Goal: Register for event/course

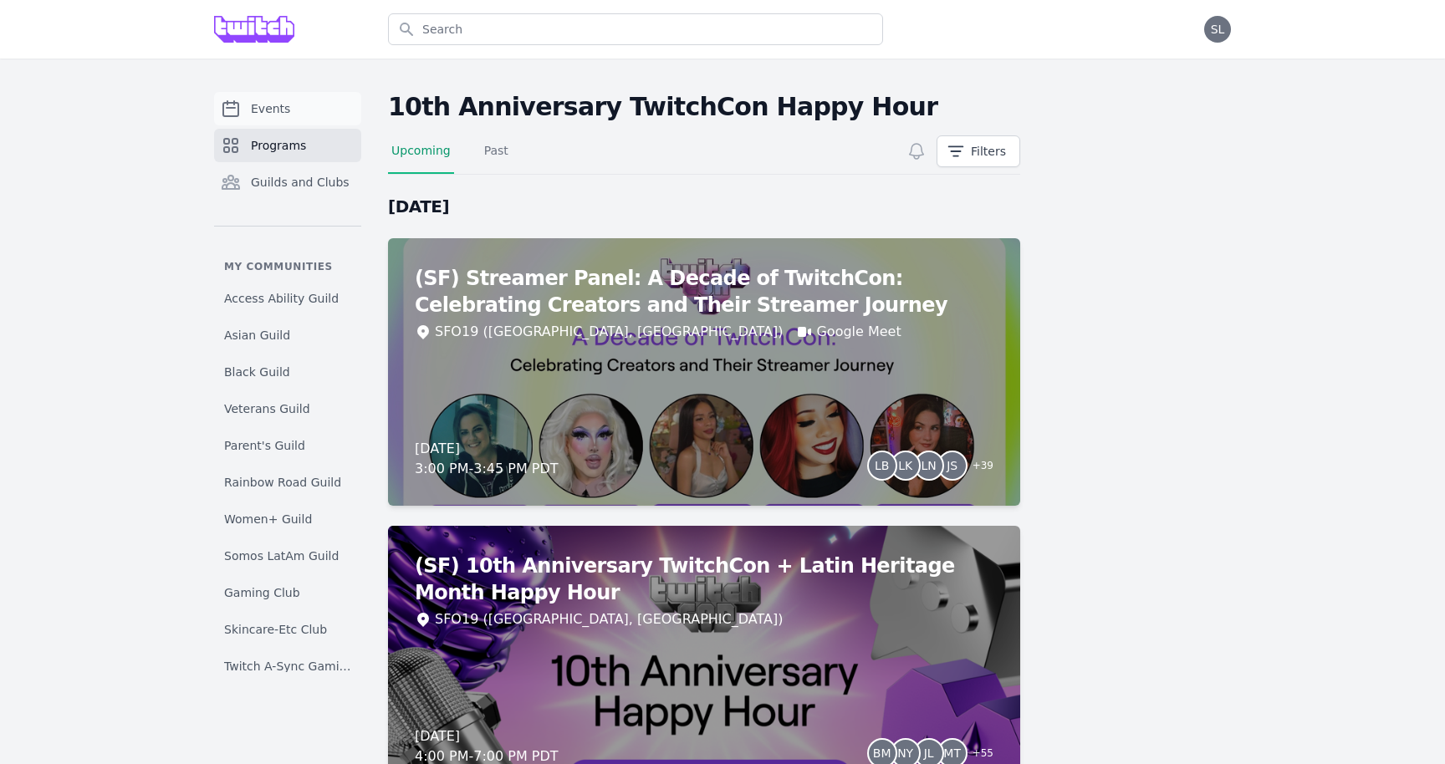
click at [268, 109] on span "Events" at bounding box center [270, 108] width 39 height 17
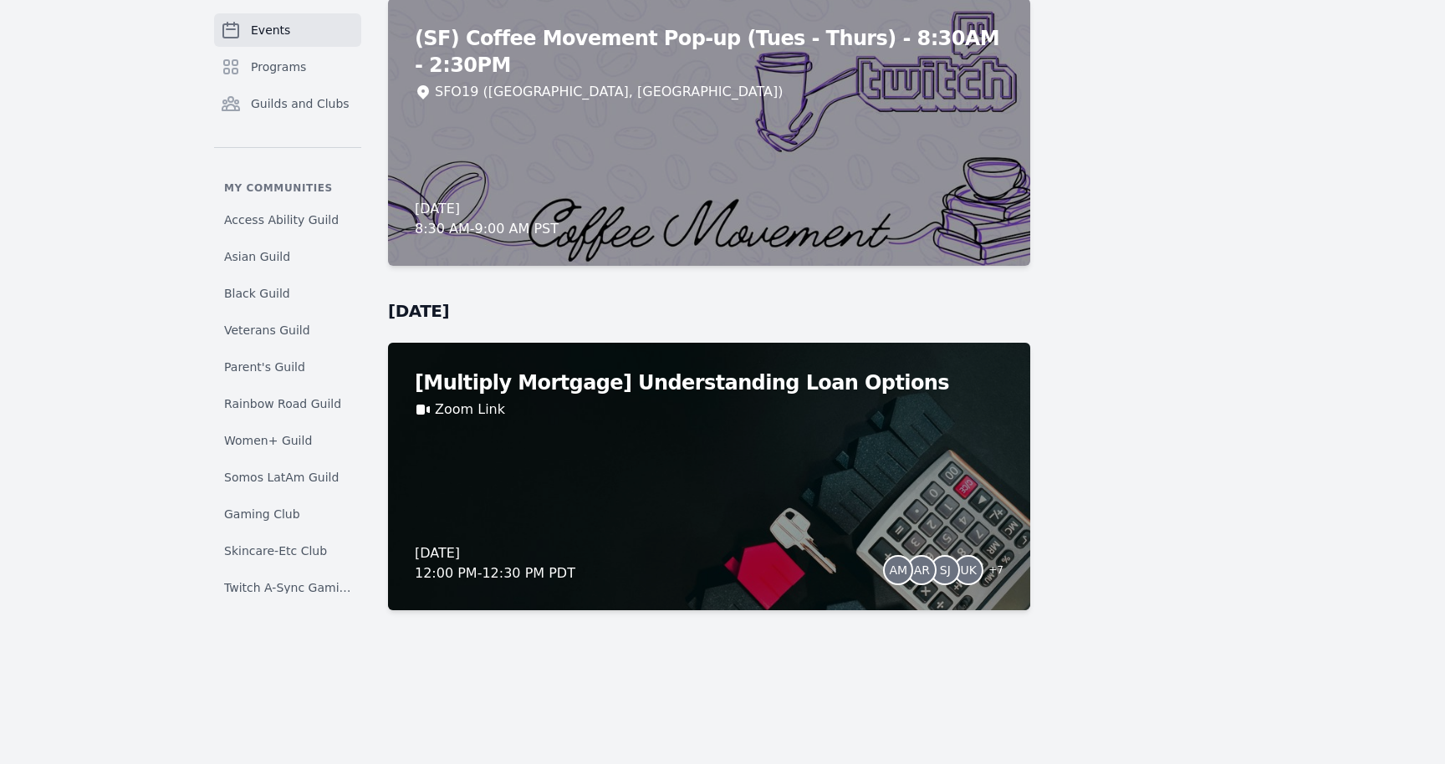
scroll to position [16497, 0]
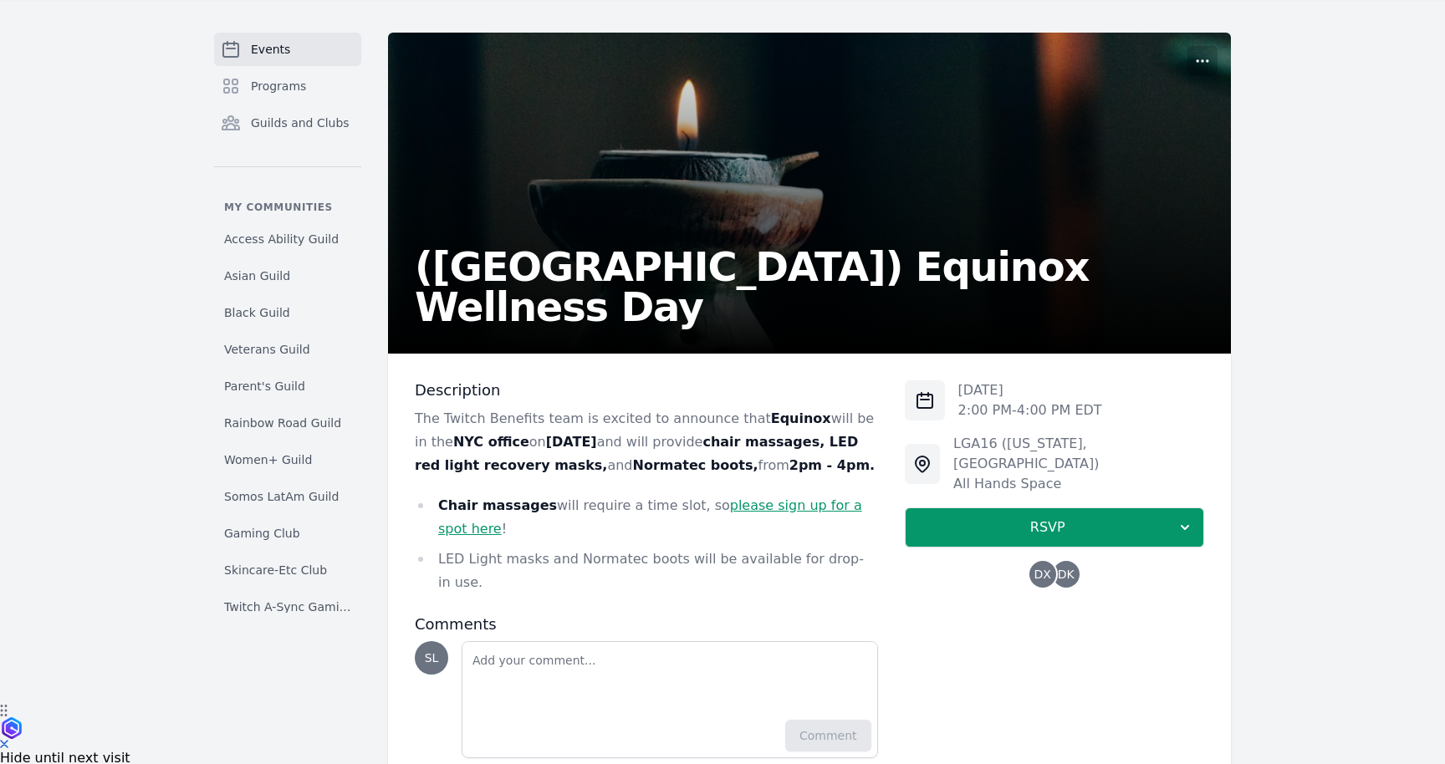
scroll to position [90, 0]
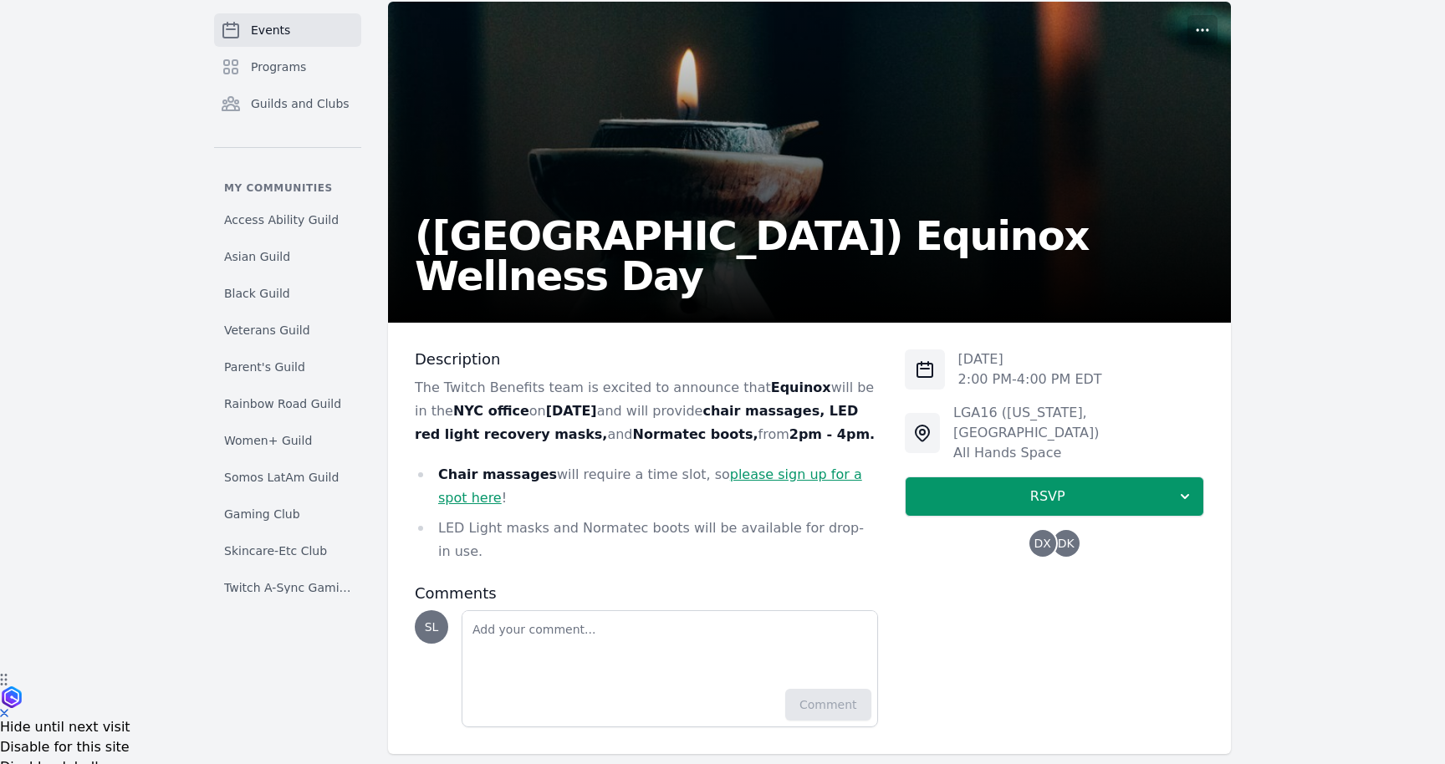
click at [764, 472] on link "please sign up for a spot here" at bounding box center [650, 486] width 424 height 39
click at [1058, 538] on span "DK" at bounding box center [1066, 544] width 17 height 12
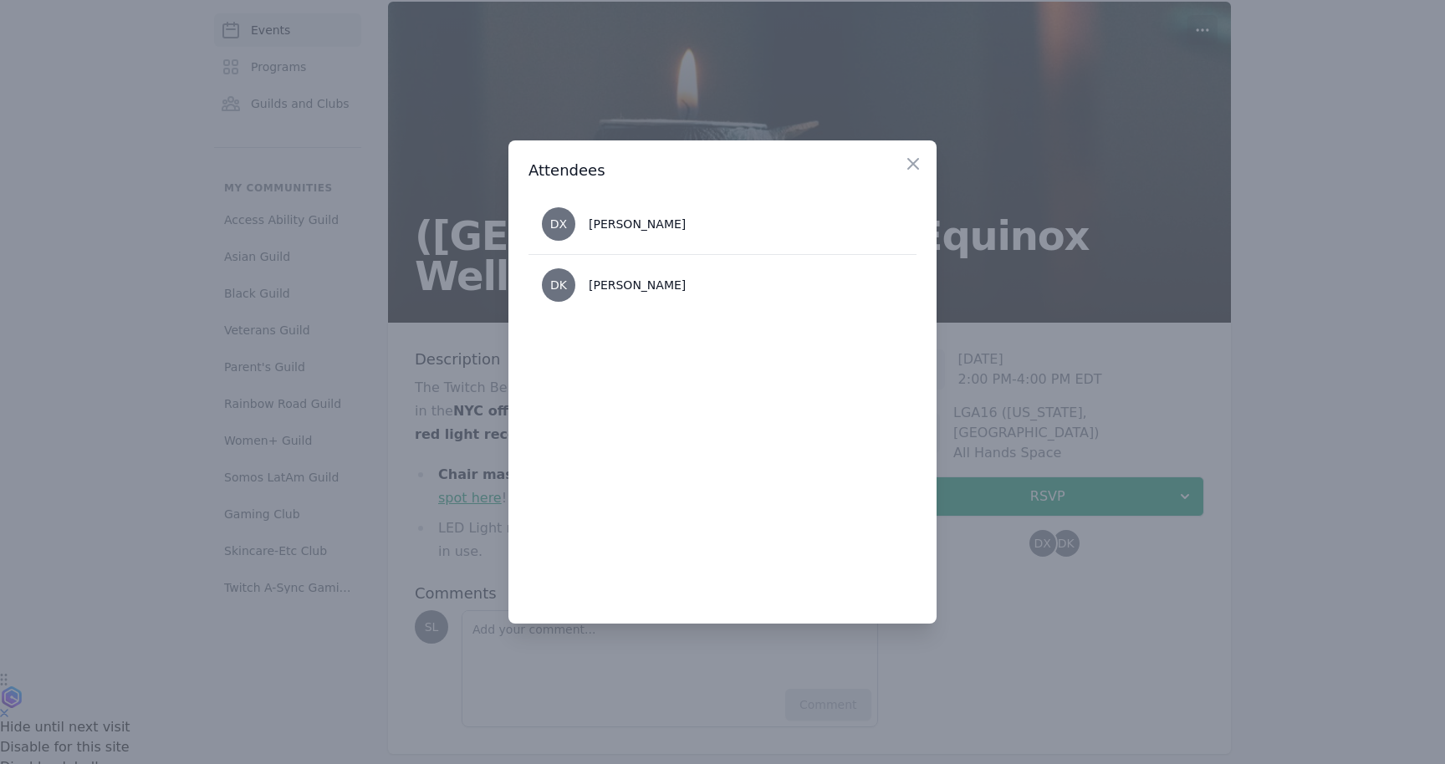
click at [1137, 579] on div at bounding box center [722, 382] width 1445 height 764
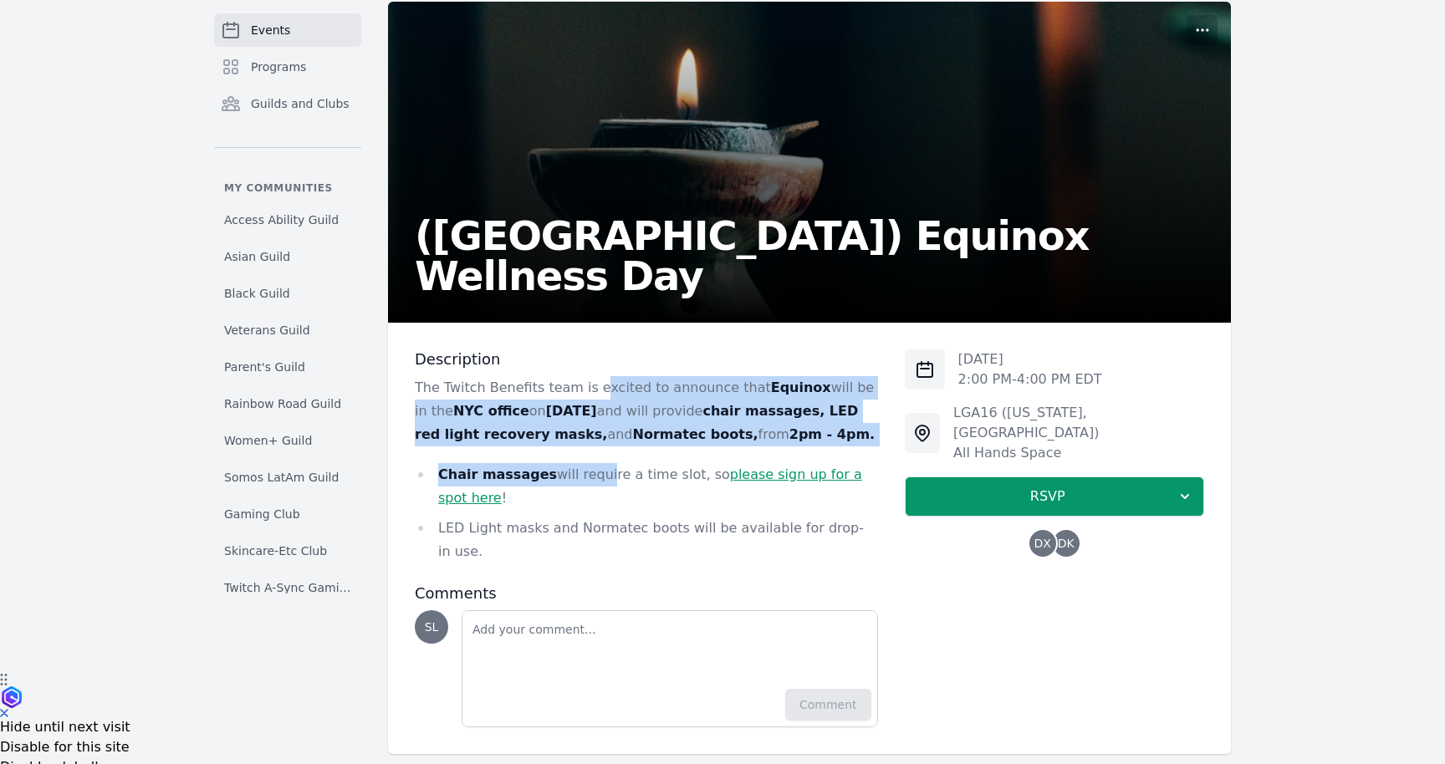
drag, startPoint x: 591, startPoint y: 389, endPoint x: 591, endPoint y: 486, distance: 97.0
click at [591, 486] on div "The Twitch Benefits team is excited to announce that Equinox will be in the NYC…" at bounding box center [646, 469] width 463 height 187
click at [591, 486] on li "Chair massages will require a time slot, so please sign up for a spot here !" at bounding box center [646, 486] width 463 height 47
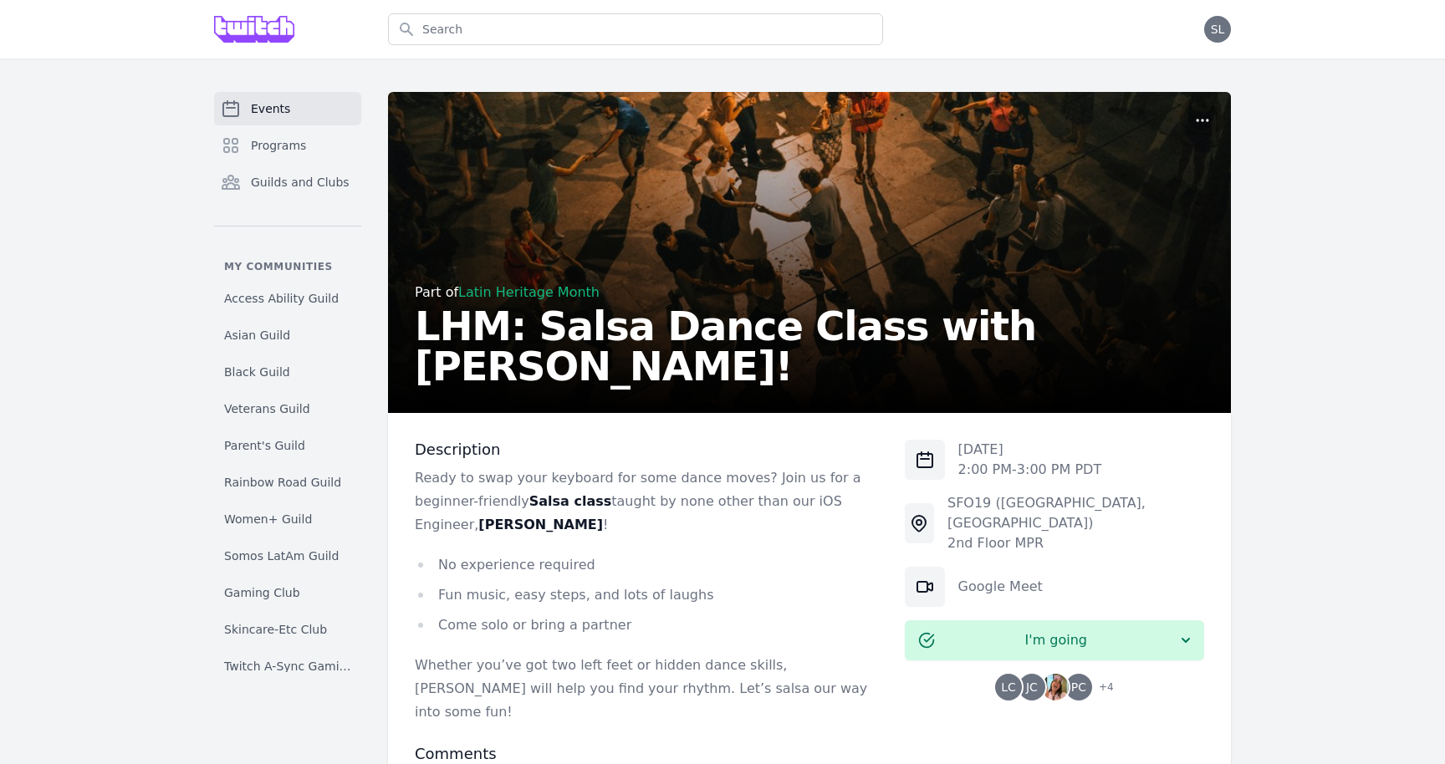
scroll to position [161, 0]
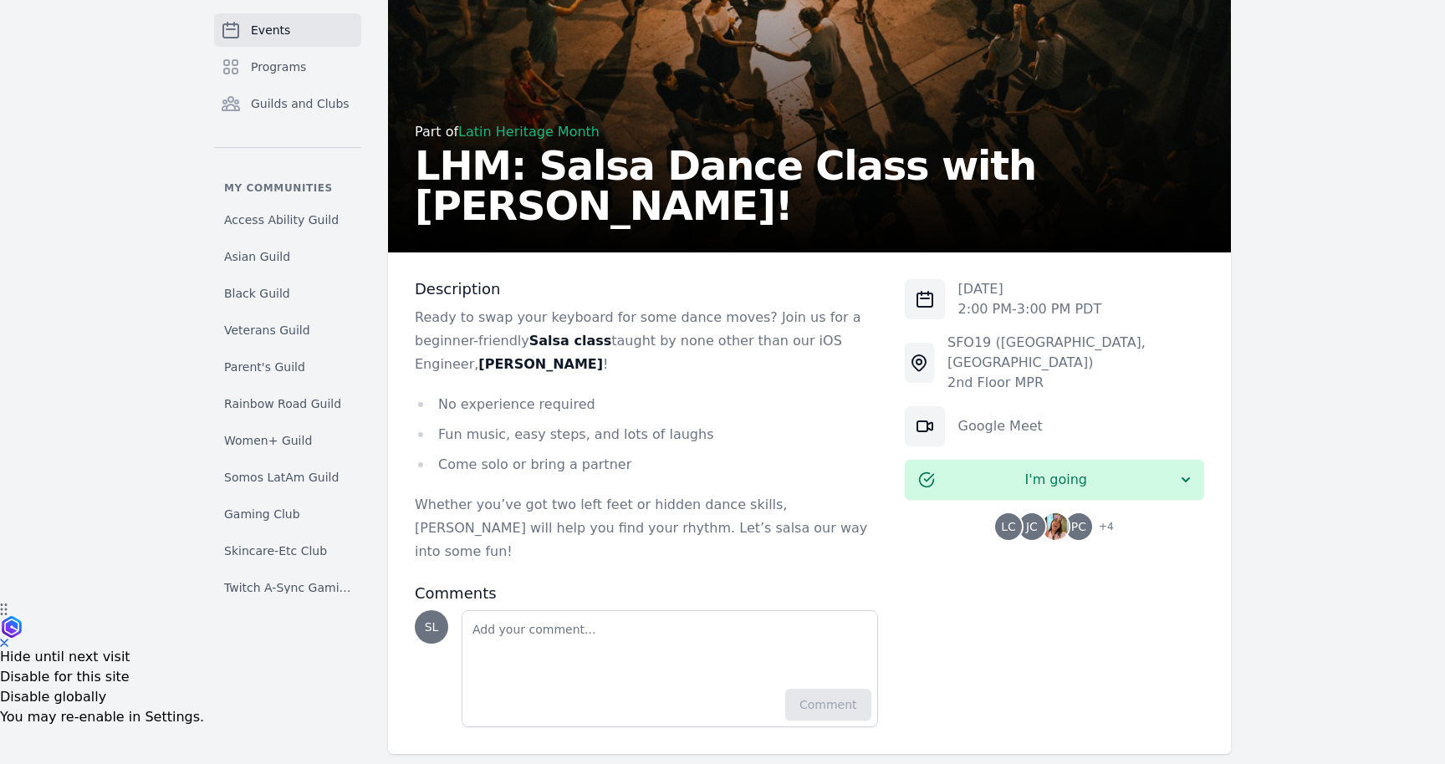
click at [1028, 521] on span "JC" at bounding box center [1032, 527] width 12 height 12
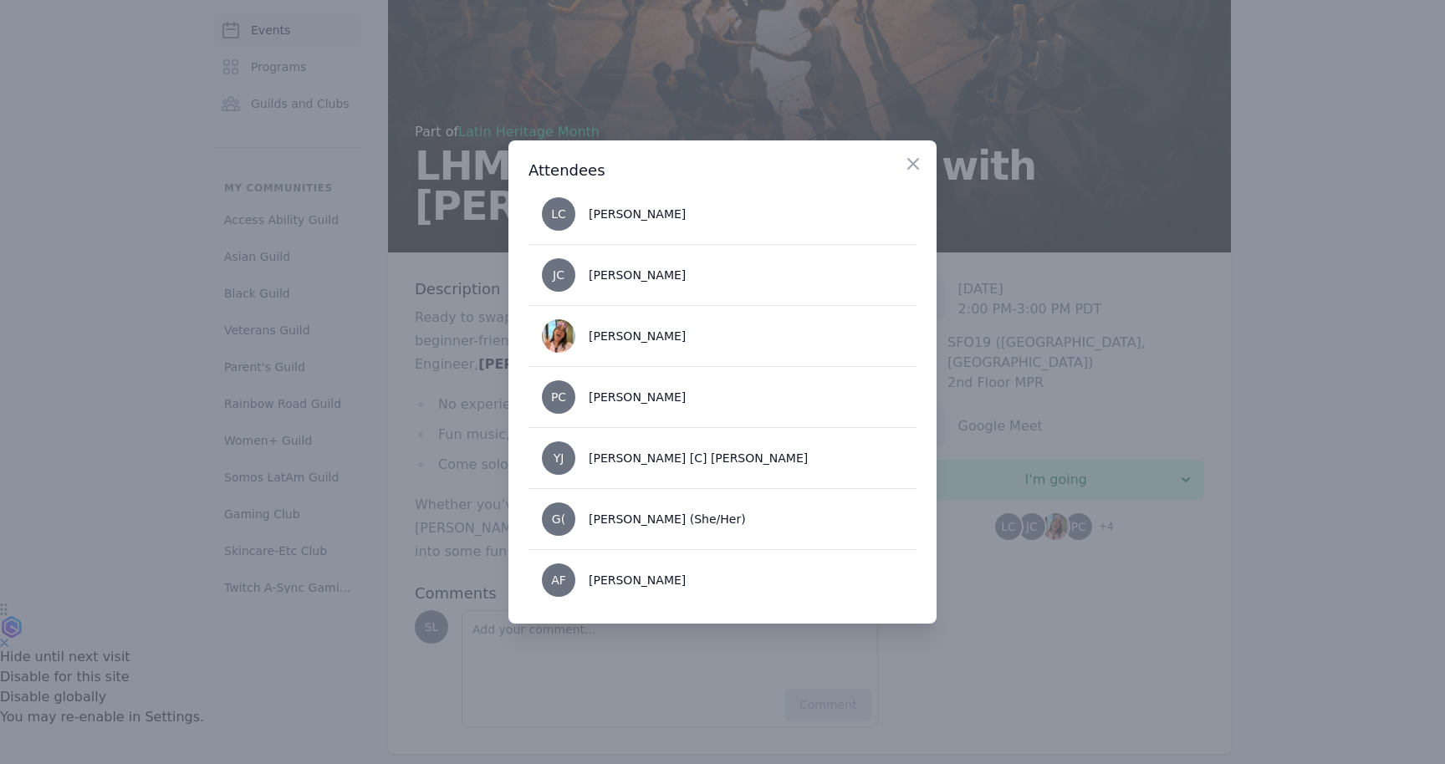
scroll to position [0, 0]
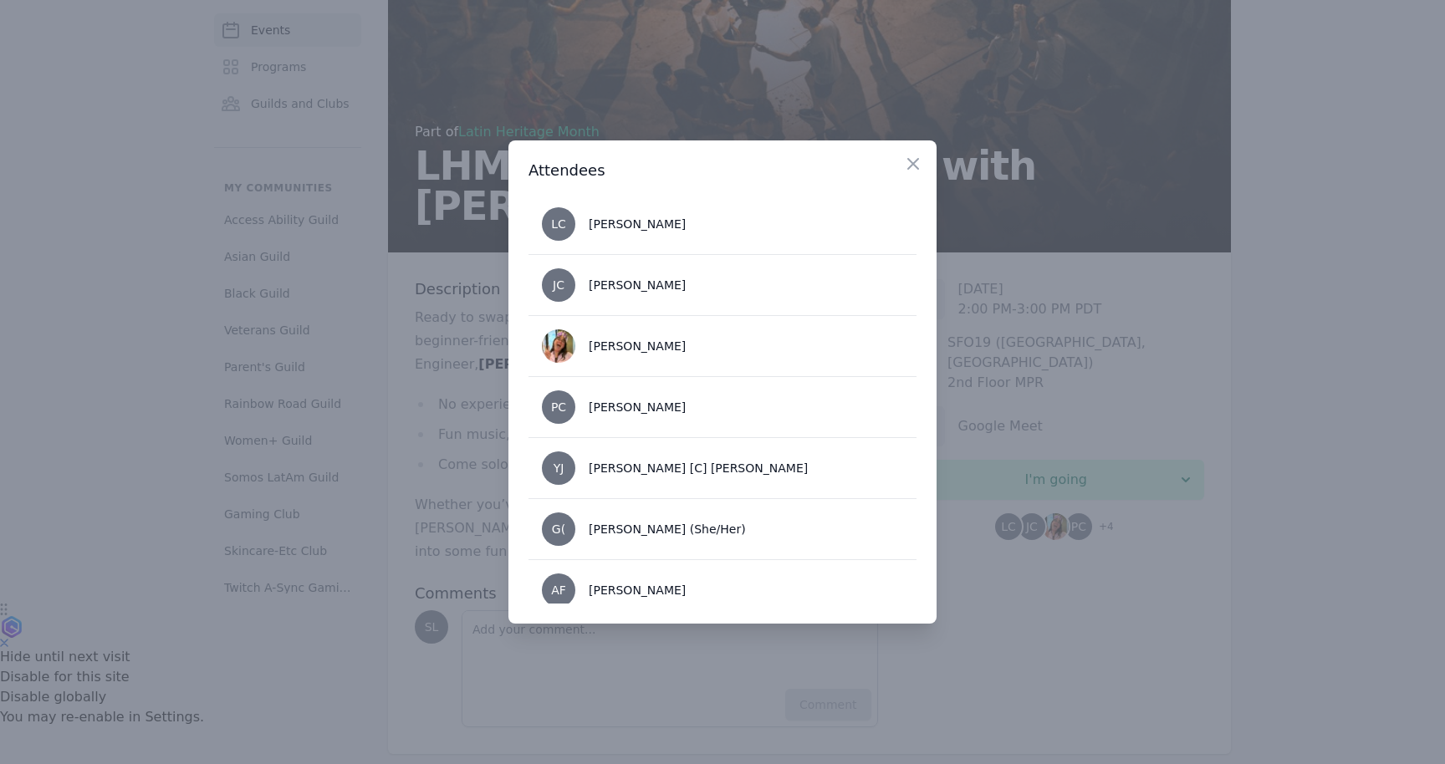
click at [1013, 598] on div at bounding box center [722, 382] width 1445 height 764
